Goal: Find contact information: Find contact information

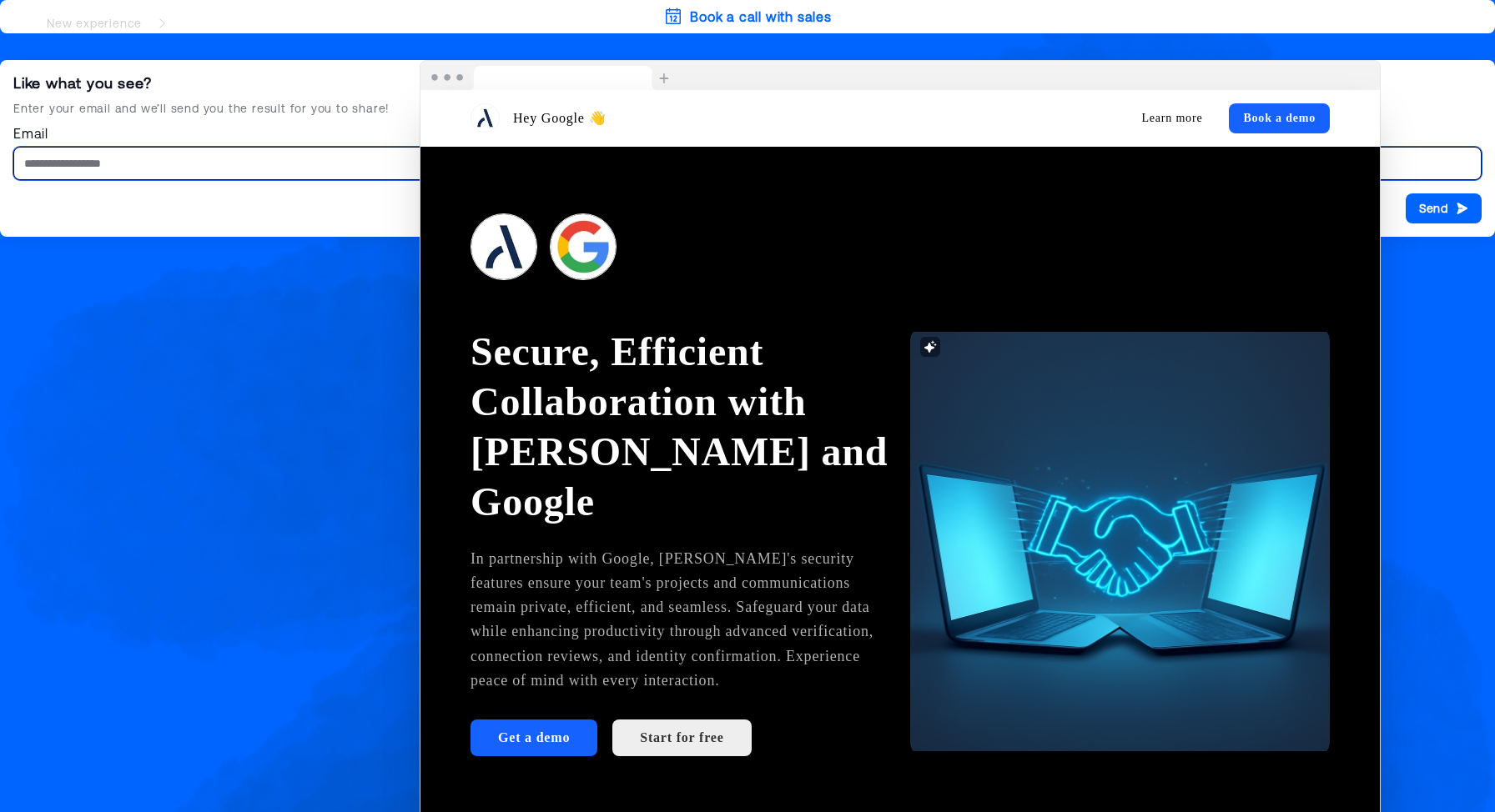
click at [323, 161] on input "Email" at bounding box center [747, 163] width 1468 height 33
click at [336, 120] on div "Hey Google 👋 Learn more Book a demo Secure, Efficient Collaboration with [PERSO…" at bounding box center [900, 446] width 1136 height 772
click at [336, 155] on div "Hey Google 👋 Learn more Book a demo Secure, Efficient Collaboration with [PERSO…" at bounding box center [900, 446] width 1136 height 772
click at [330, 197] on div "Send" at bounding box center [747, 209] width 1468 height 30
click at [330, 171] on input "Email" at bounding box center [747, 163] width 1468 height 33
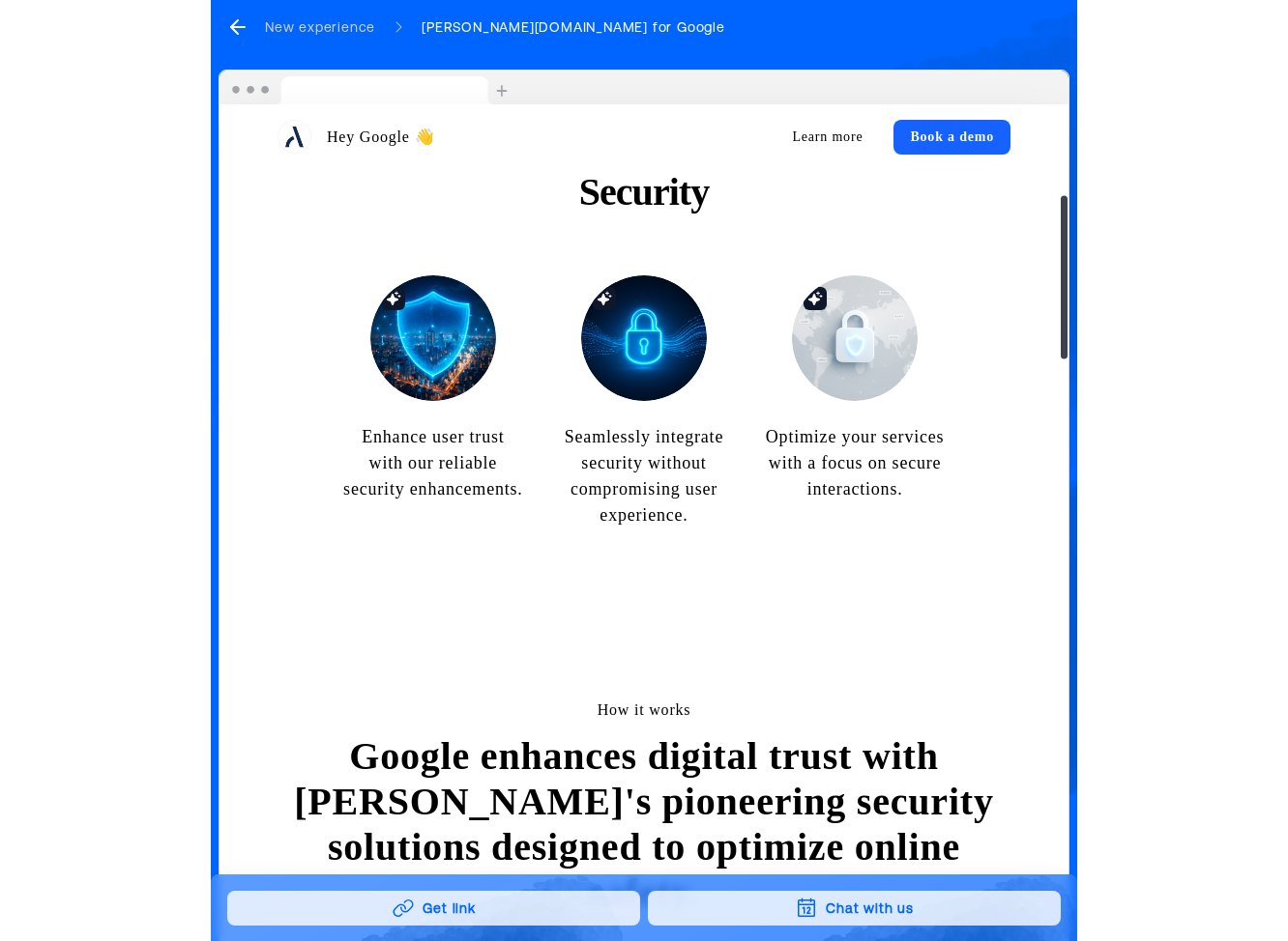
scroll to position [394, 0]
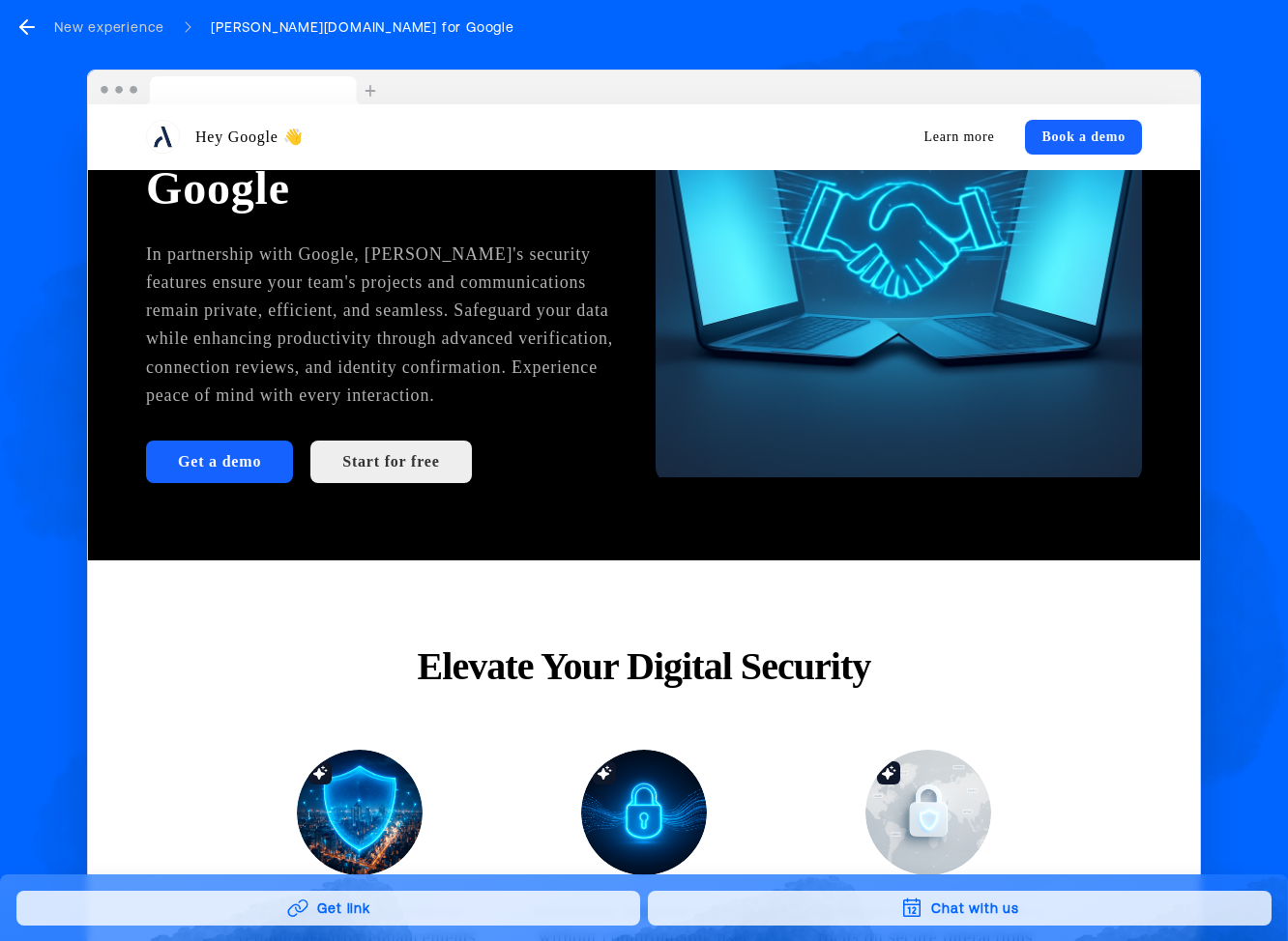
click at [405, 911] on button "Get link" at bounding box center [328, 909] width 624 height 35
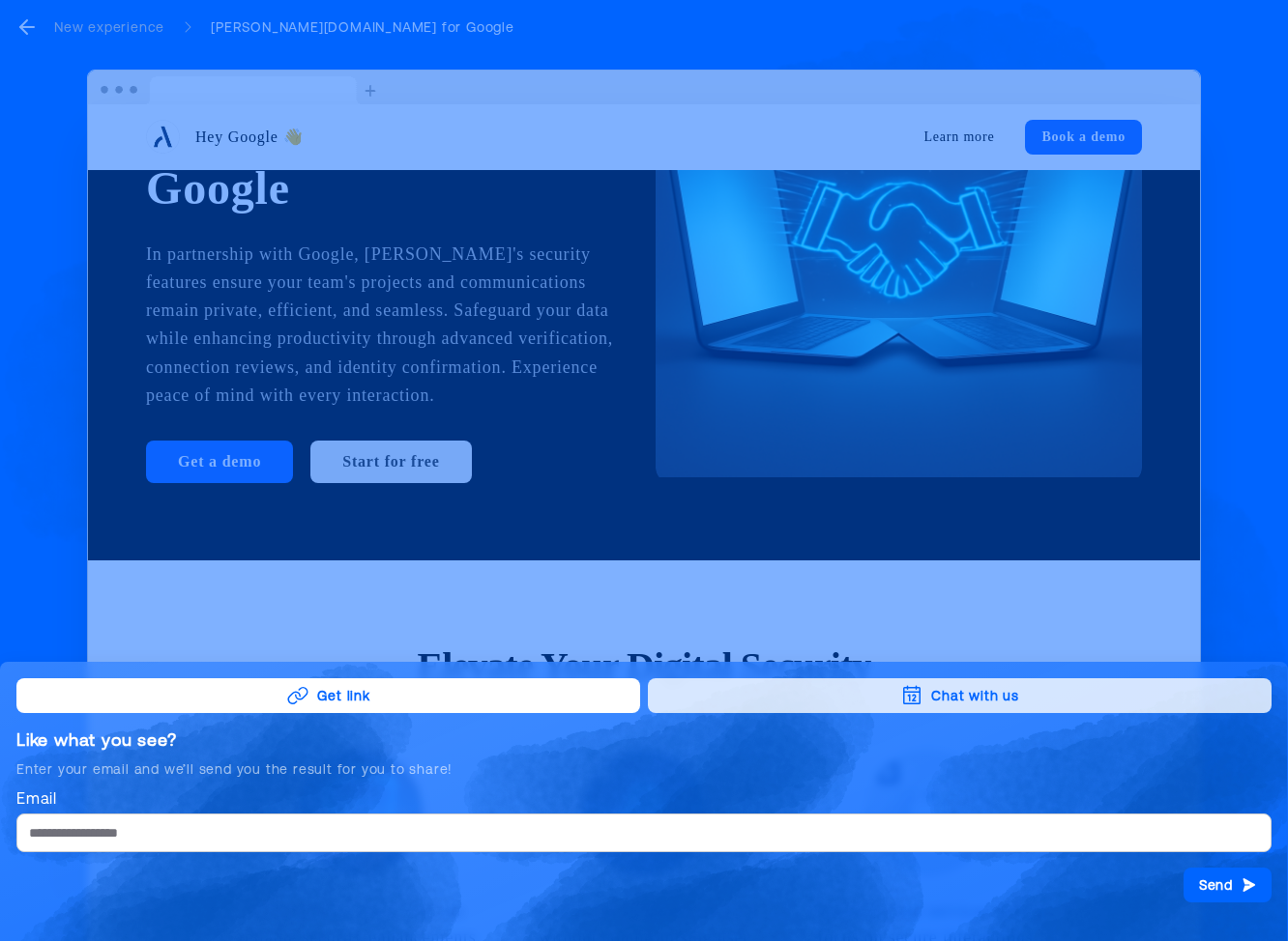
click at [836, 593] on div at bounding box center [644, 470] width 1288 height 941
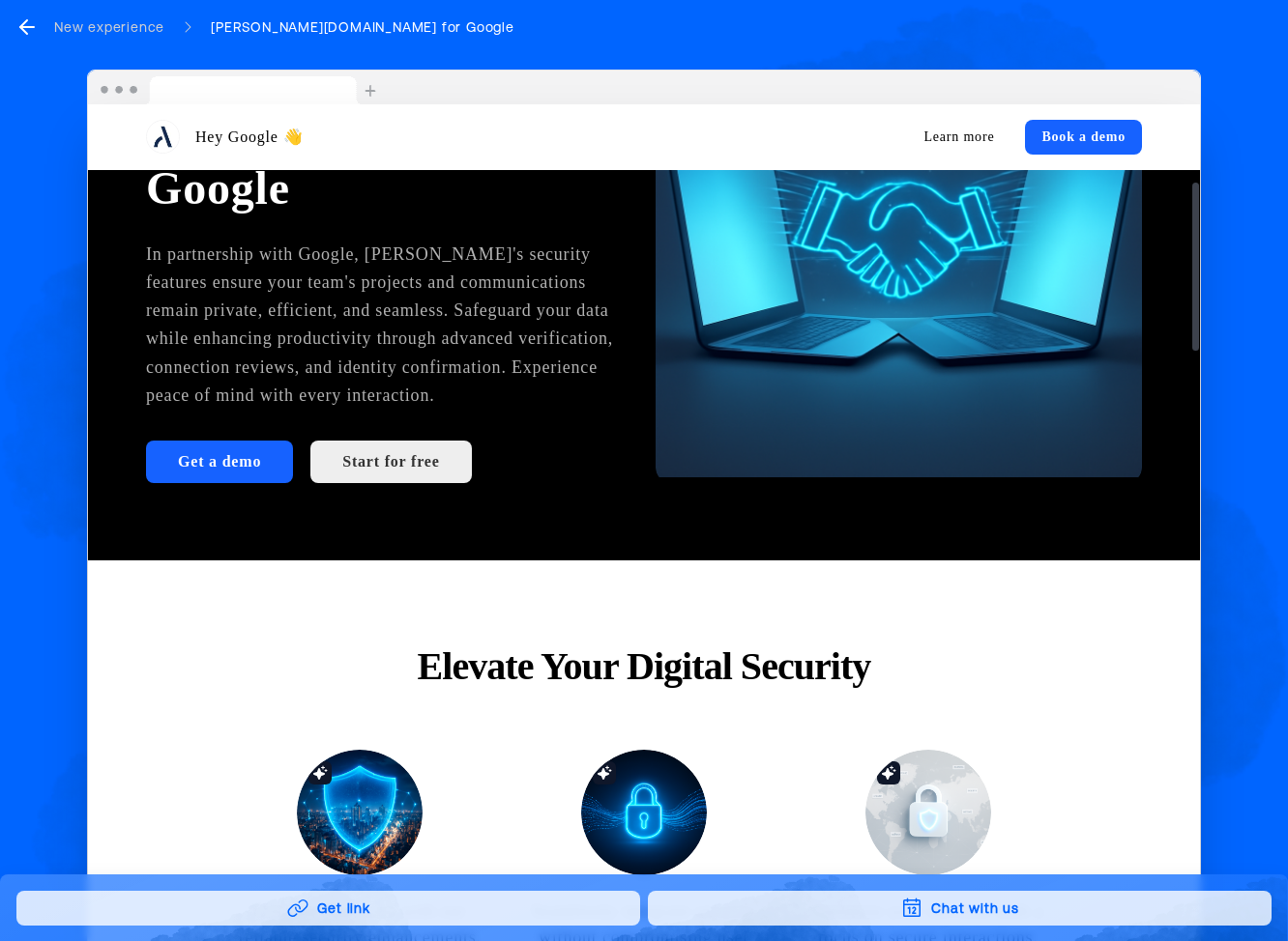
click at [861, 908] on button "Chat with us" at bounding box center [959, 909] width 624 height 35
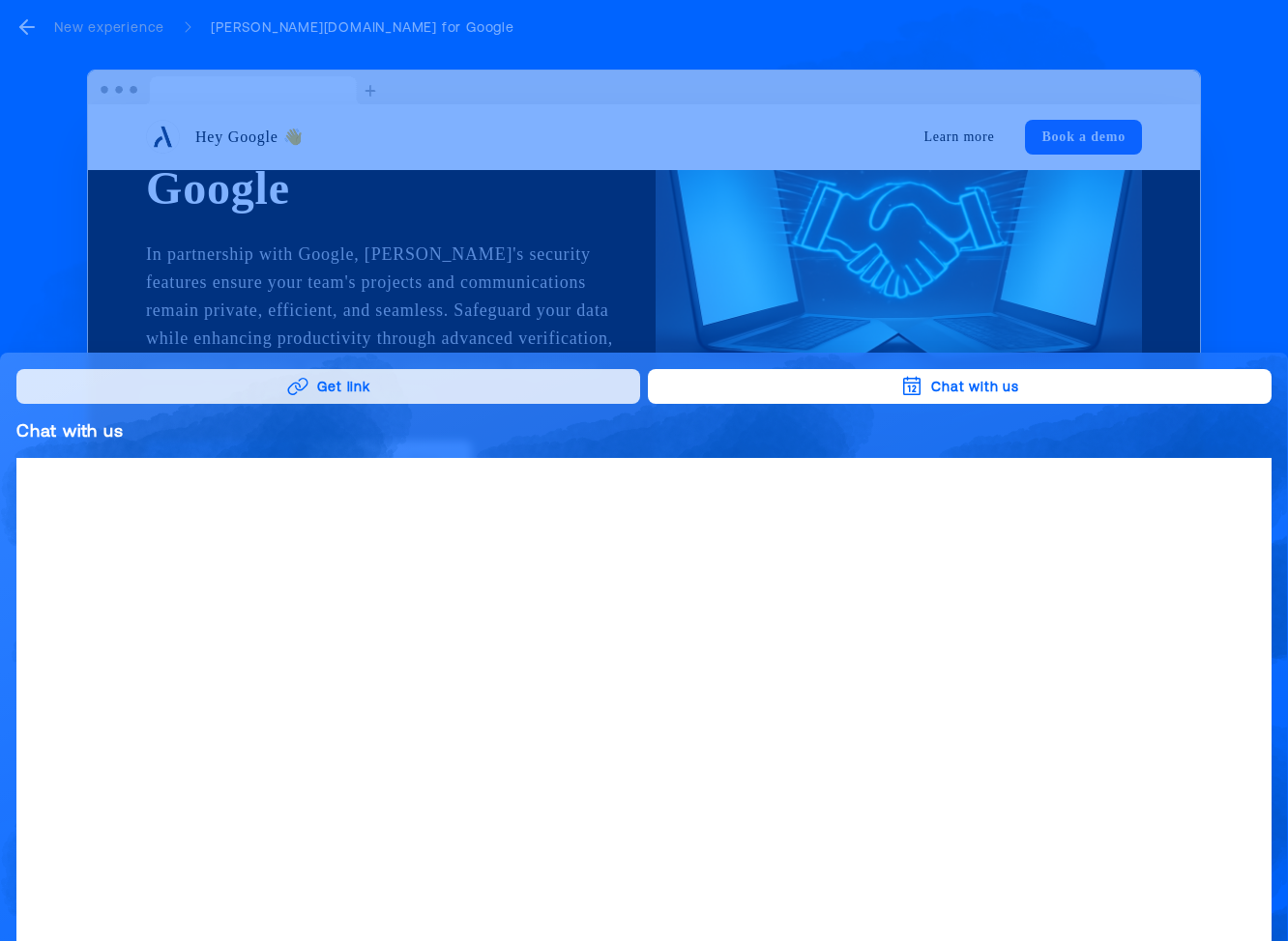
click at [786, 246] on div at bounding box center [644, 470] width 1288 height 941
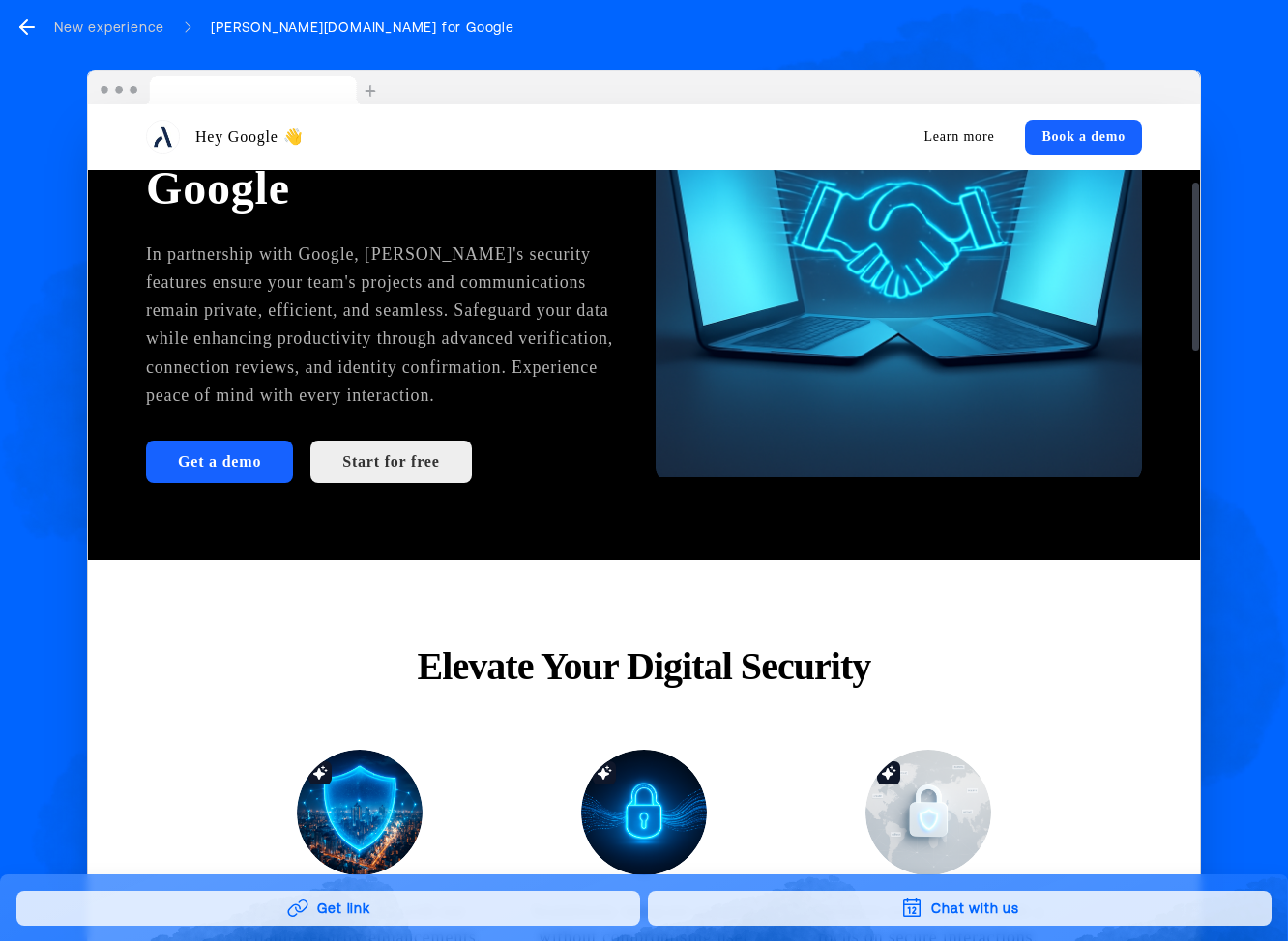
scroll to position [0, 0]
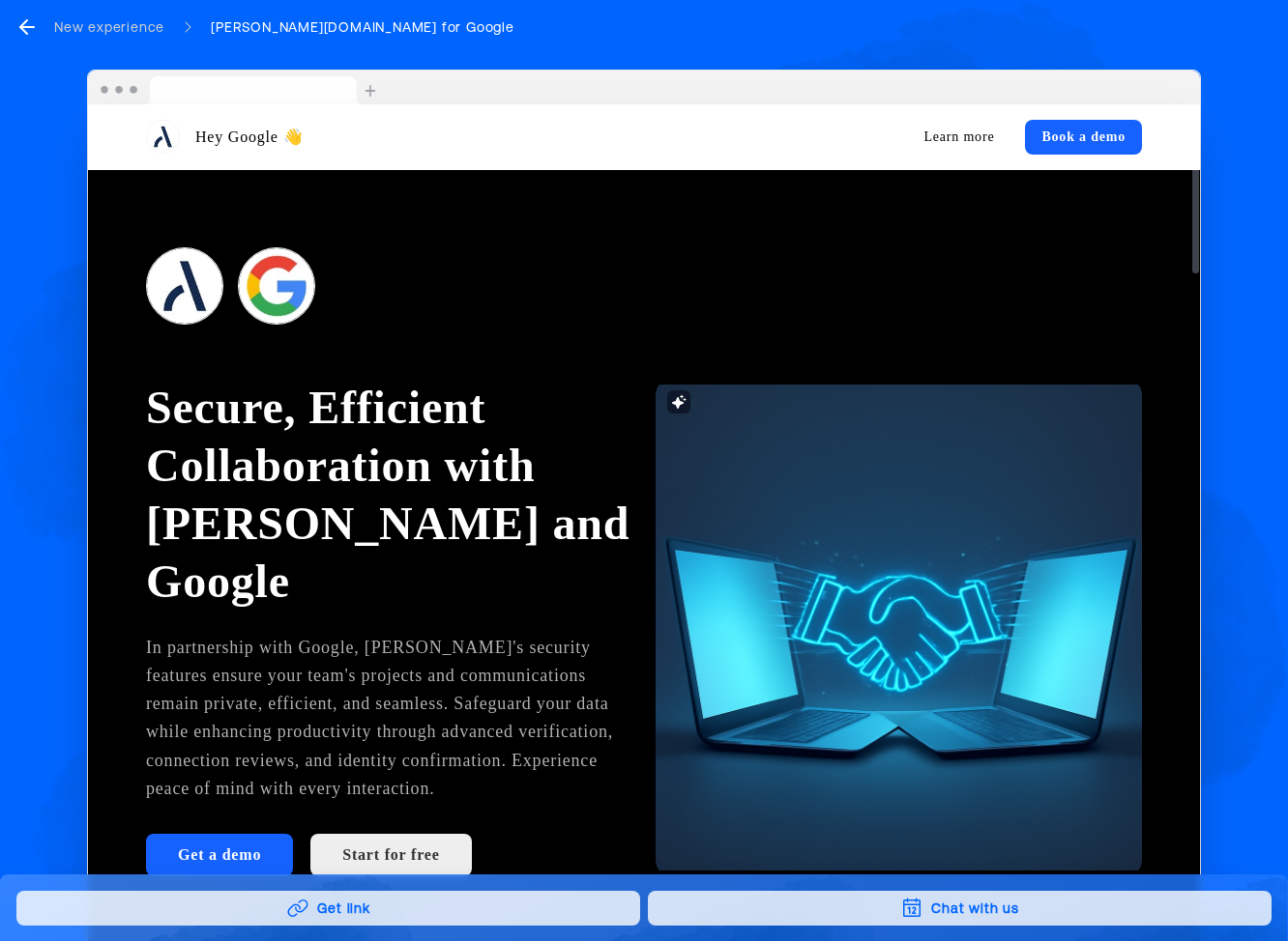
drag, startPoint x: 865, startPoint y: 218, endPoint x: 367, endPoint y: 90, distance: 514.2
click at [367, 90] on img at bounding box center [236, 88] width 297 height 35
